Goal: Transaction & Acquisition: Subscribe to service/newsletter

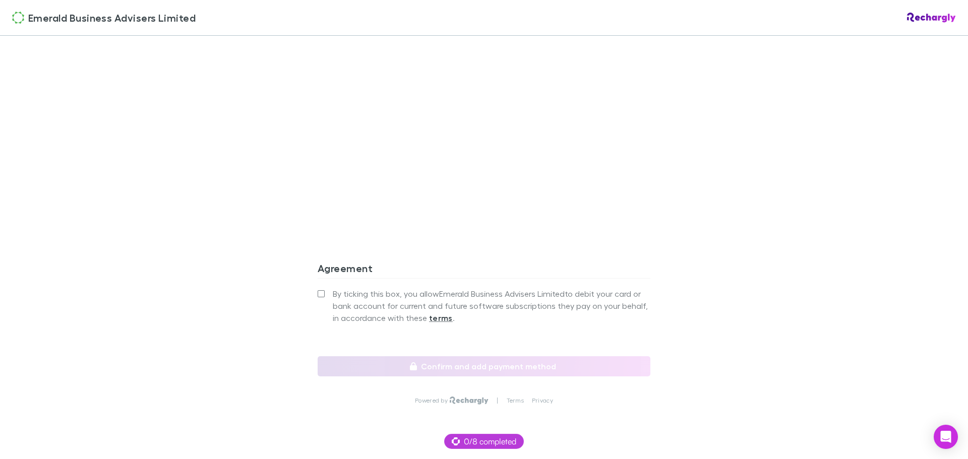
scroll to position [836, 0]
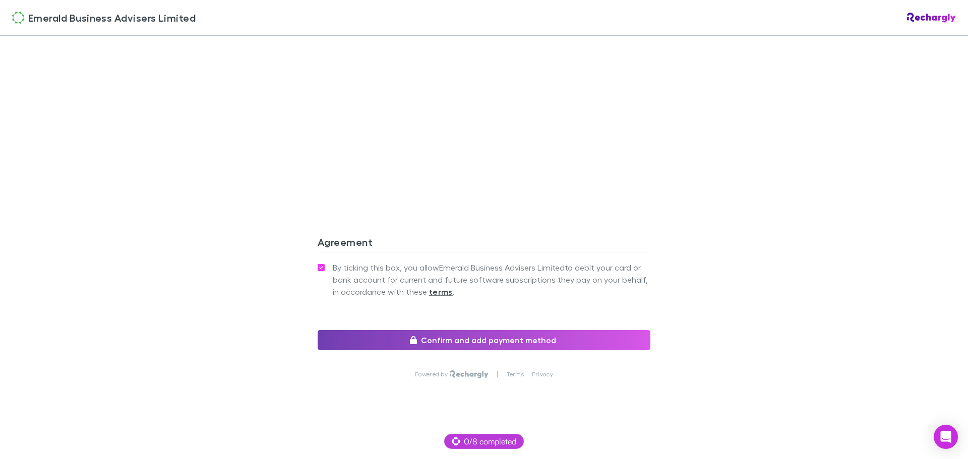
click at [498, 337] on button "Confirm and add payment method" at bounding box center [483, 340] width 333 height 20
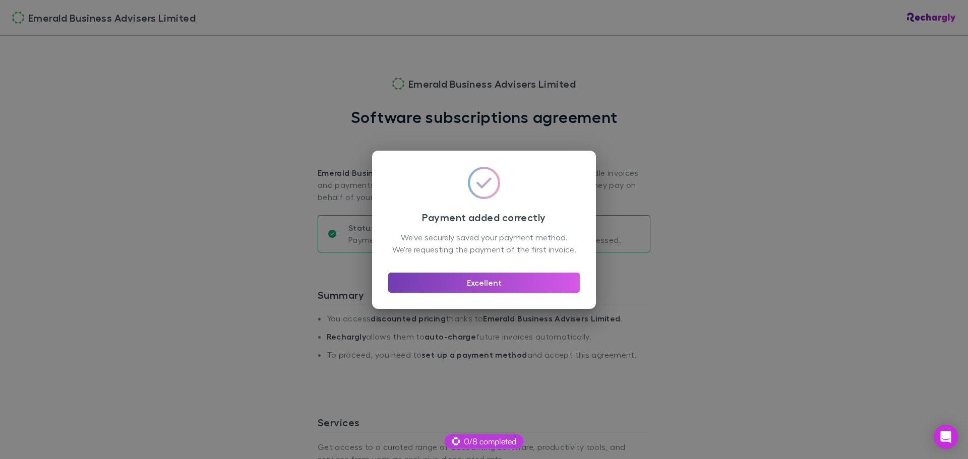
click at [487, 287] on button "Excellent" at bounding box center [483, 283] width 191 height 20
